Goal: Task Accomplishment & Management: Manage account settings

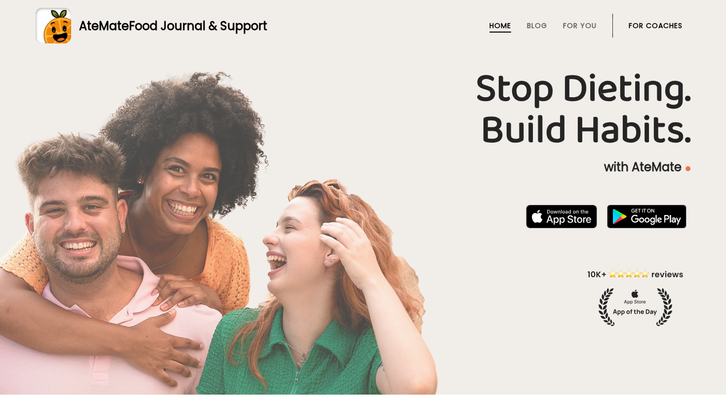
click at [585, 27] on link "For Coaches" at bounding box center [655, 26] width 54 height 8
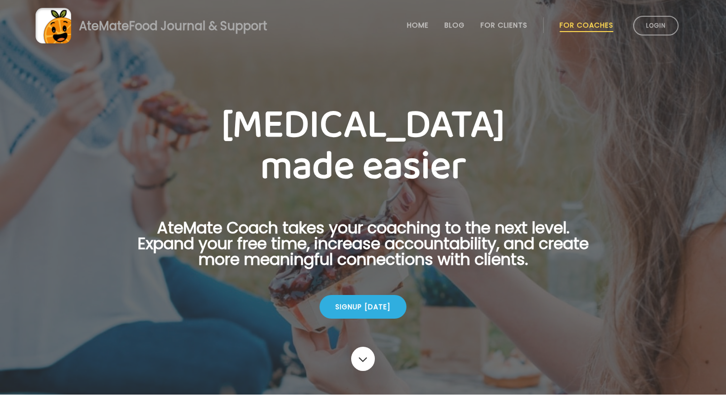
click at [645, 27] on link "Login" at bounding box center [655, 26] width 45 height 20
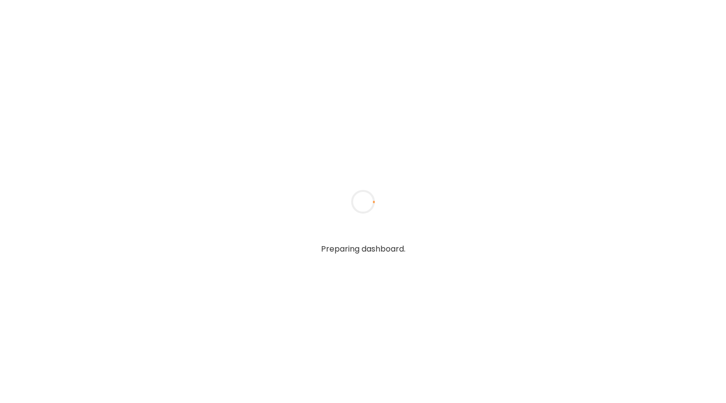
type input "**********"
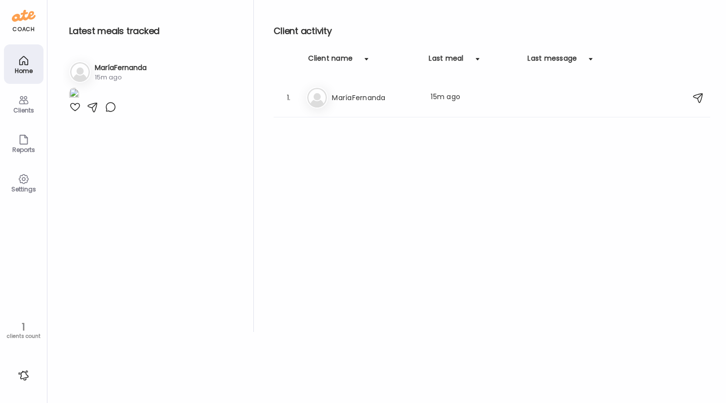
click at [29, 15] on img at bounding box center [24, 16] width 24 height 16
click at [27, 34] on div "coach Home Clients Coaches Teams Reports Settings 1 clients count" at bounding box center [23, 201] width 47 height 403
click at [26, 104] on icon at bounding box center [23, 100] width 9 height 8
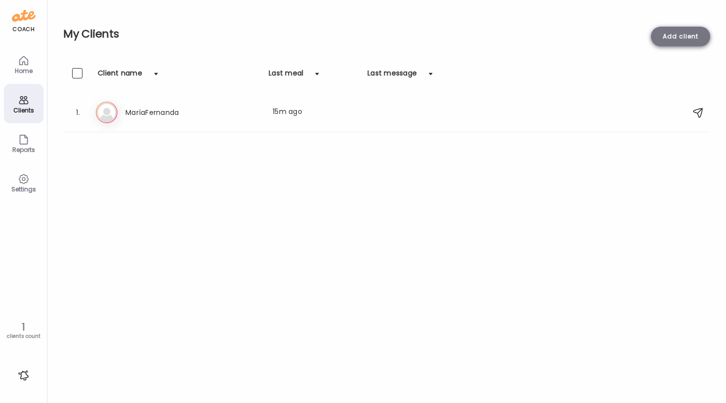
click at [673, 41] on div "Add client" at bounding box center [680, 37] width 59 height 20
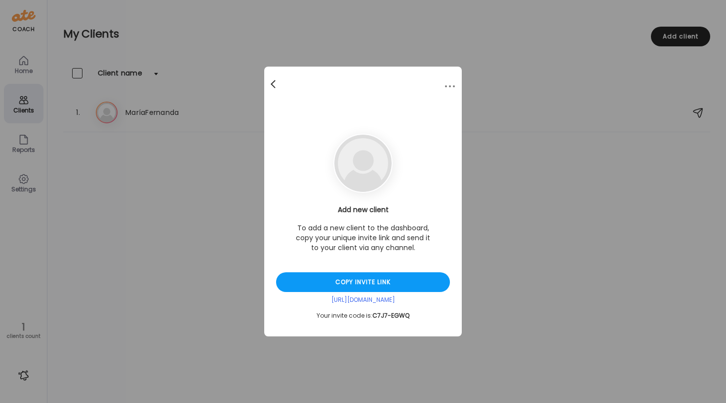
click at [274, 82] on div at bounding box center [274, 85] width 20 height 20
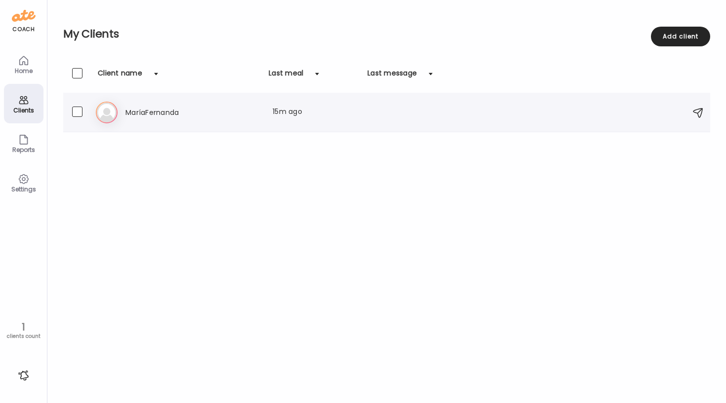
click at [155, 116] on h3 "MaríaFernanda" at bounding box center [168, 113] width 87 height 12
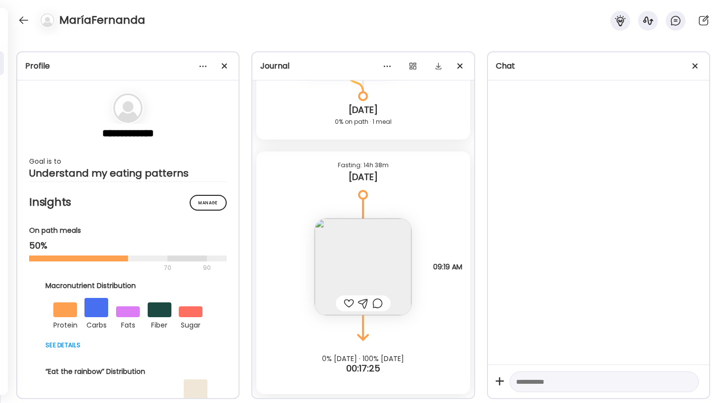
scroll to position [195, 0]
click at [355, 161] on div "Fasting: 14h 38m" at bounding box center [362, 165] width 197 height 12
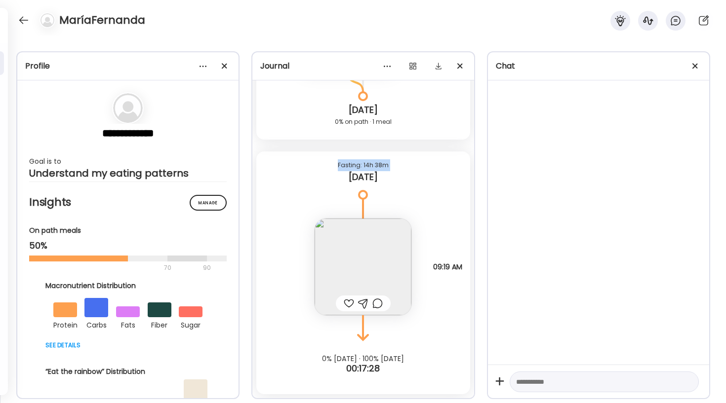
click at [355, 161] on div "Fasting: 14h 38m" at bounding box center [362, 165] width 197 height 12
click at [339, 168] on div "Fasting: 14h 38m" at bounding box center [362, 165] width 197 height 12
drag, startPoint x: 339, startPoint y: 168, endPoint x: 427, endPoint y: 190, distance: 90.5
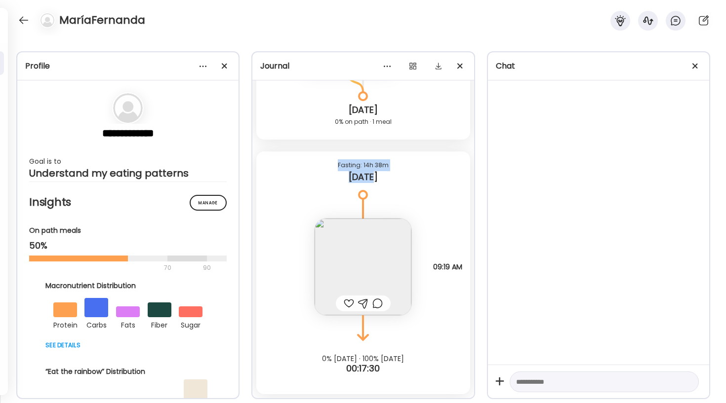
click at [427, 190] on div "Fasting: 14h 38m Today" at bounding box center [362, 173] width 213 height 43
click at [373, 215] on icon at bounding box center [362, 209] width 59 height 20
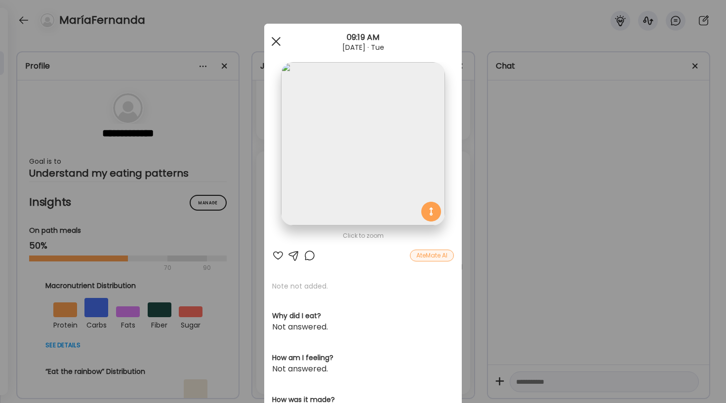
click at [279, 40] on div at bounding box center [276, 42] width 20 height 20
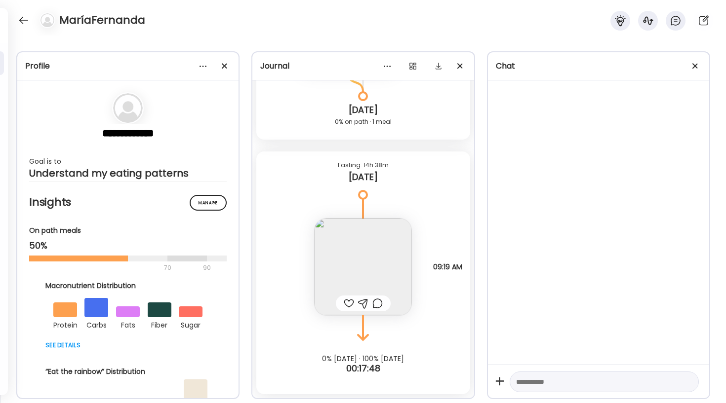
click at [246, 294] on div "**********" at bounding box center [363, 220] width 726 height 368
click at [310, 338] on div "0% Yesterday · 100% Today 00:17:49" at bounding box center [362, 344] width 221 height 59
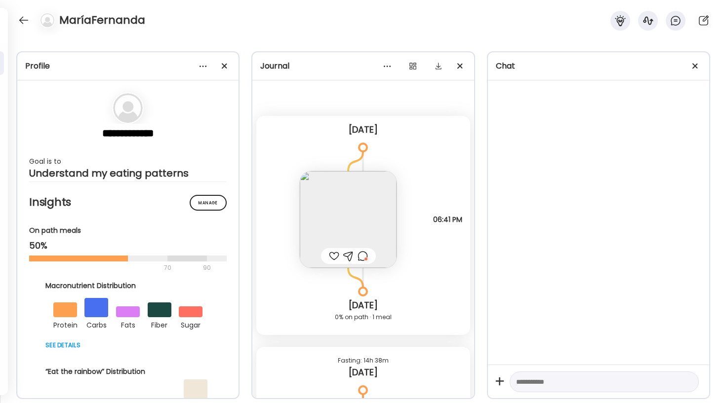
scroll to position [0, 0]
click at [337, 236] on img at bounding box center [348, 219] width 97 height 97
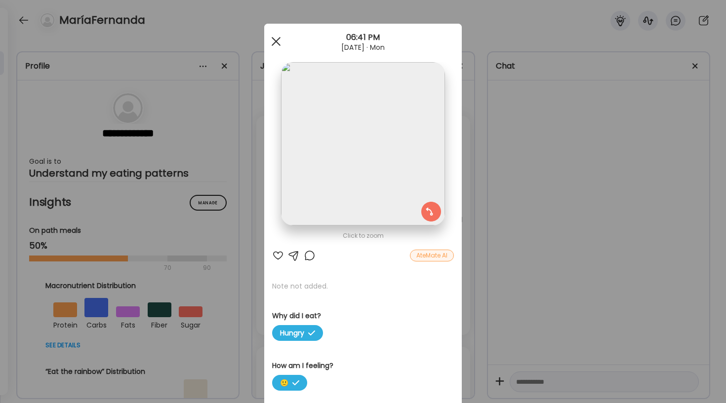
click at [274, 44] on span at bounding box center [276, 41] width 9 height 9
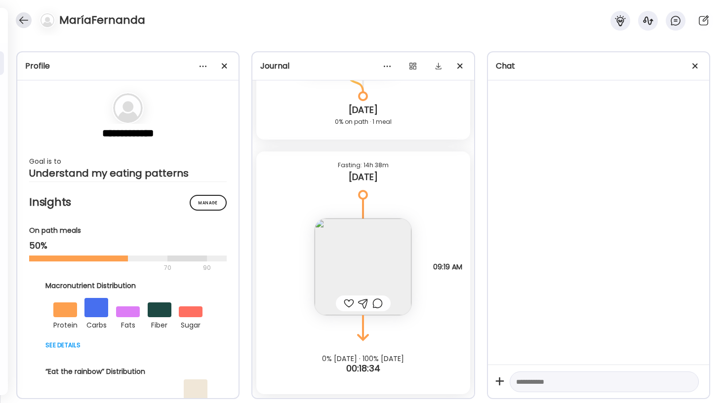
click at [29, 19] on div at bounding box center [24, 20] width 16 height 16
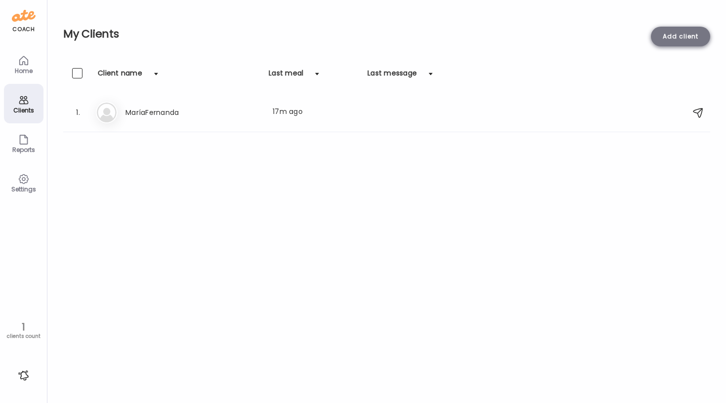
click at [661, 37] on div "Add client" at bounding box center [680, 37] width 59 height 20
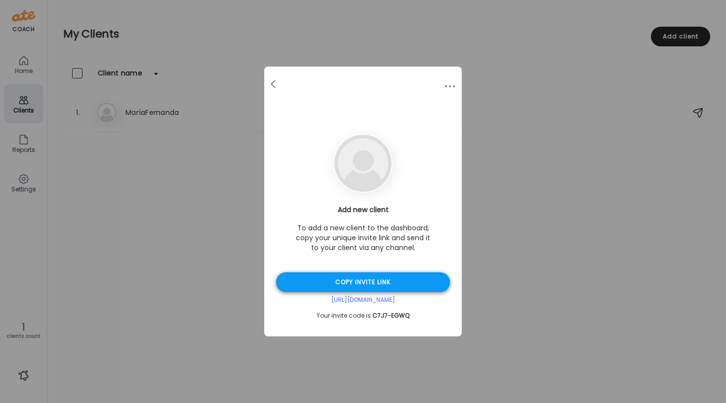
click at [350, 288] on div "Copy invite link" at bounding box center [363, 282] width 174 height 20
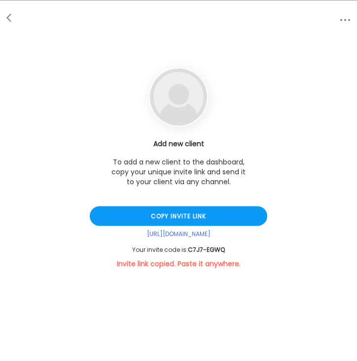
click at [190, 249] on span "C7J7-EGWQ" at bounding box center [206, 249] width 37 height 8
drag, startPoint x: 188, startPoint y: 249, endPoint x: 241, endPoint y: 249, distance: 53.3
click at [241, 249] on div "Your invite code is: C7J7-EGWQ" at bounding box center [179, 249] width 178 height 8
drag, startPoint x: 231, startPoint y: 249, endPoint x: 196, endPoint y: 249, distance: 35.0
click at [199, 249] on div "Your invite code is: C7J7-EGWQ" at bounding box center [179, 249] width 178 height 8
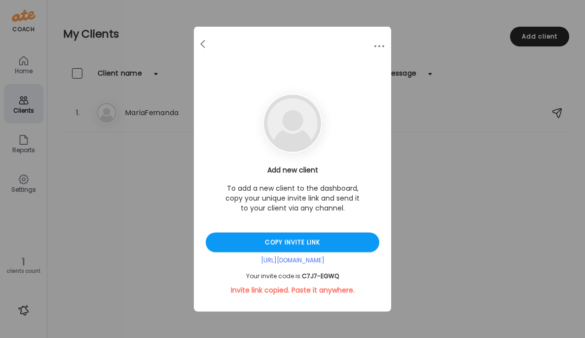
click at [119, 26] on div "Ate Coach Dashboard Wahoo! It’s official Take a moment to set up your Coach Pro…" at bounding box center [292, 169] width 585 height 338
